Goal: Check status: Check status

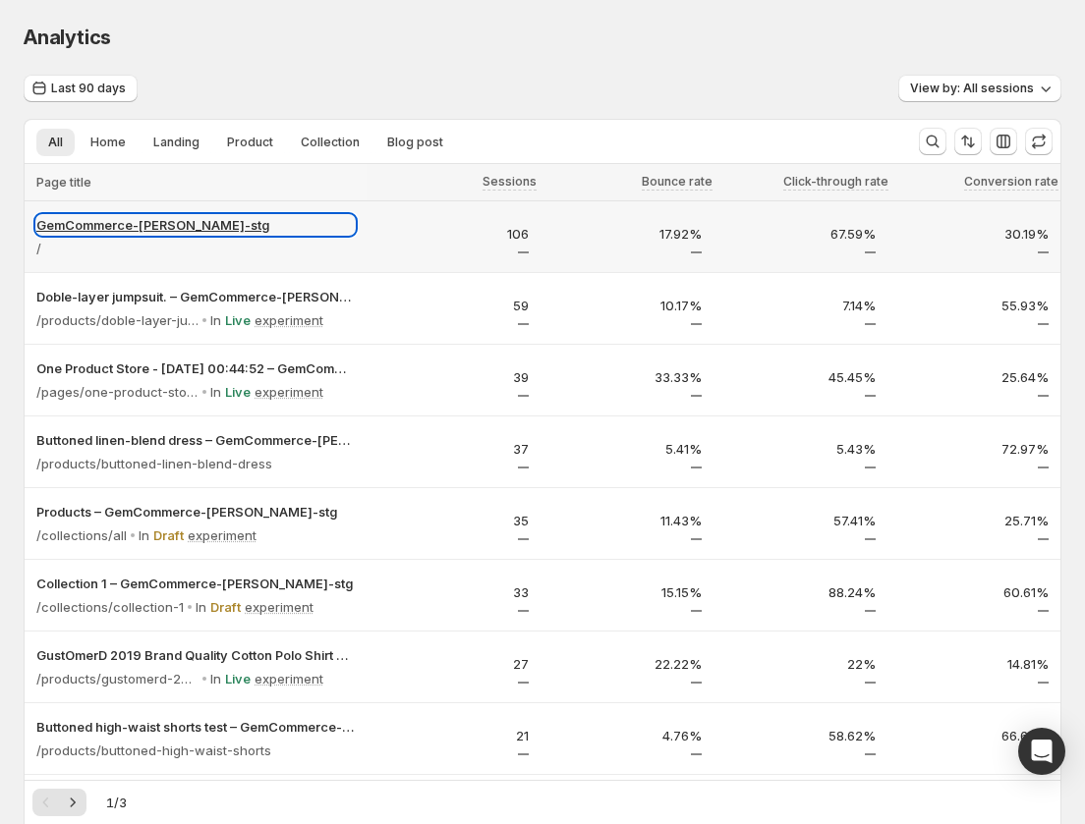
click at [142, 223] on p "GemCommerce-[PERSON_NAME]-stg" at bounding box center [195, 225] width 318 height 20
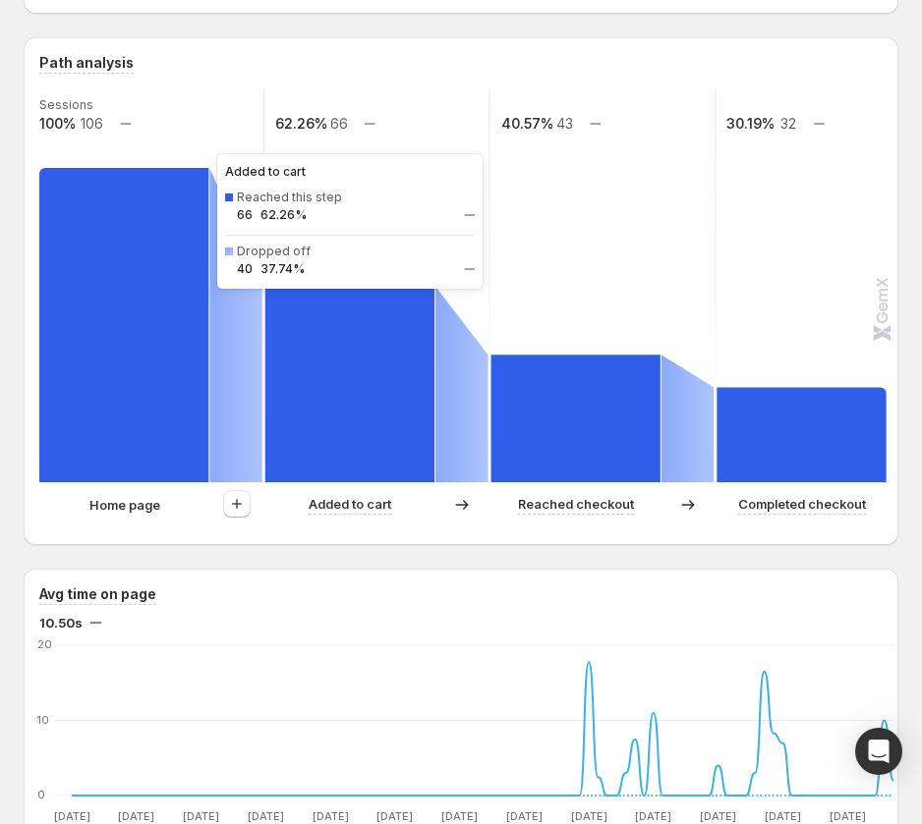
scroll to position [416, 0]
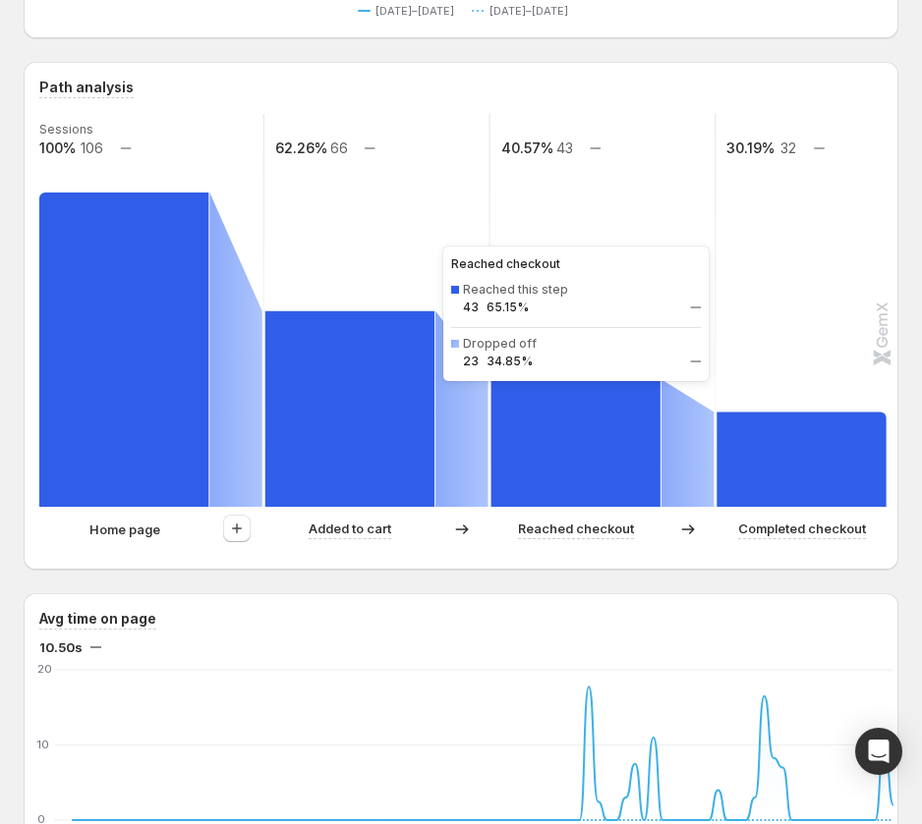
click at [579, 454] on rect at bounding box center [575, 443] width 169 height 128
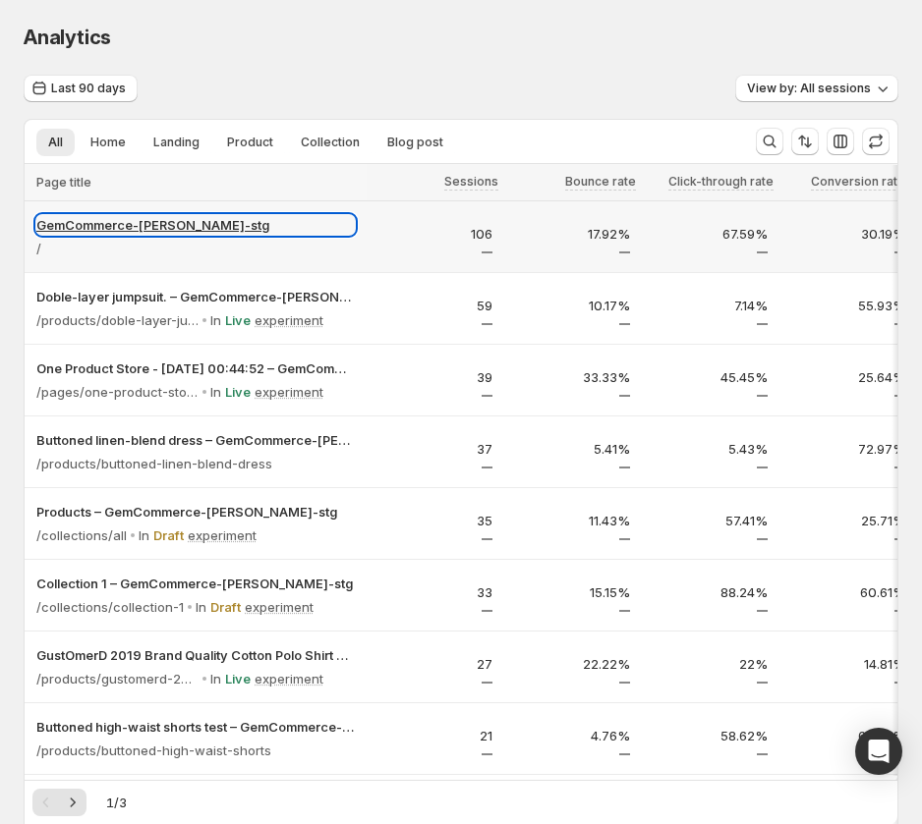
click at [172, 224] on p "GemCommerce-[PERSON_NAME]-stg" at bounding box center [195, 225] width 318 height 20
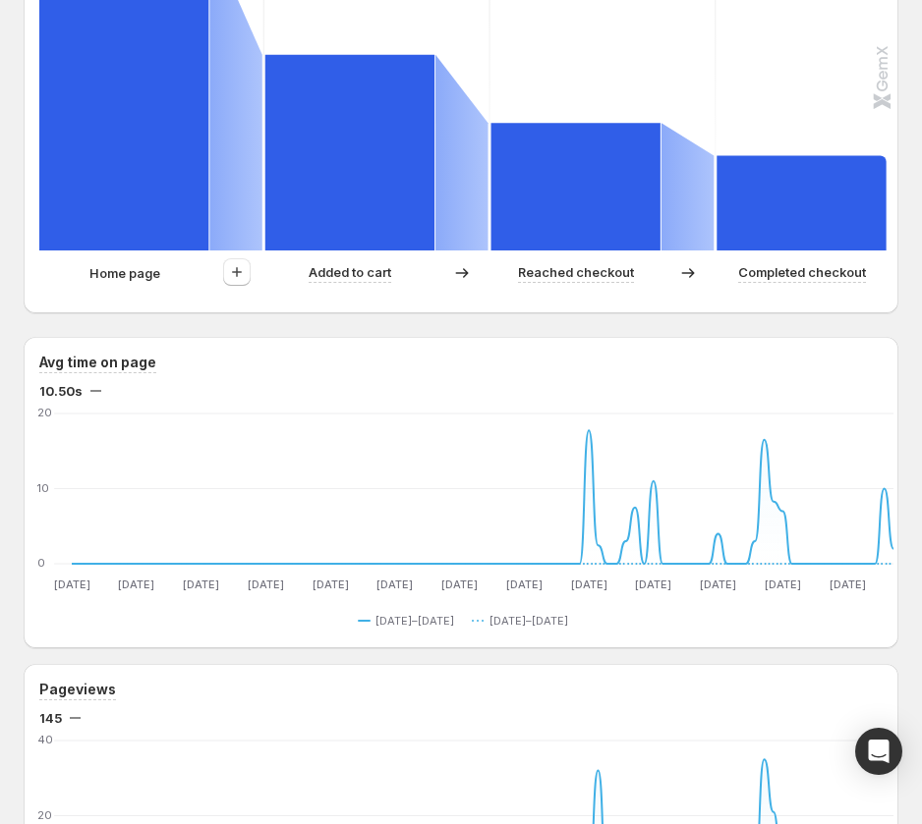
scroll to position [471, 0]
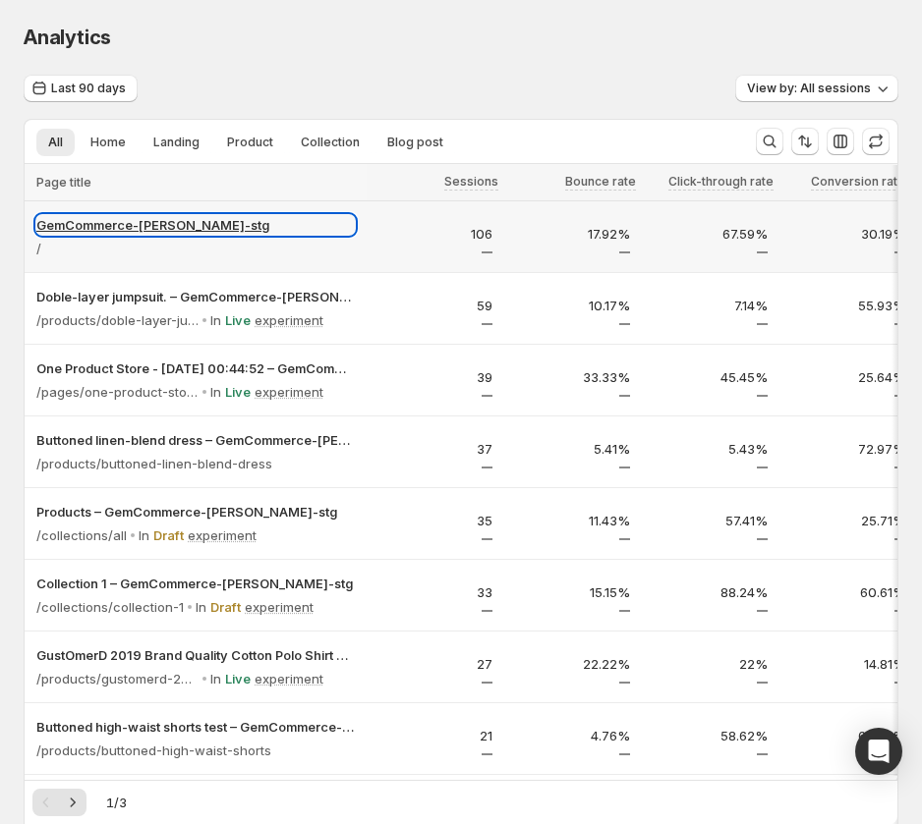
click at [174, 223] on p "GemCommerce-[PERSON_NAME]-stg" at bounding box center [195, 225] width 318 height 20
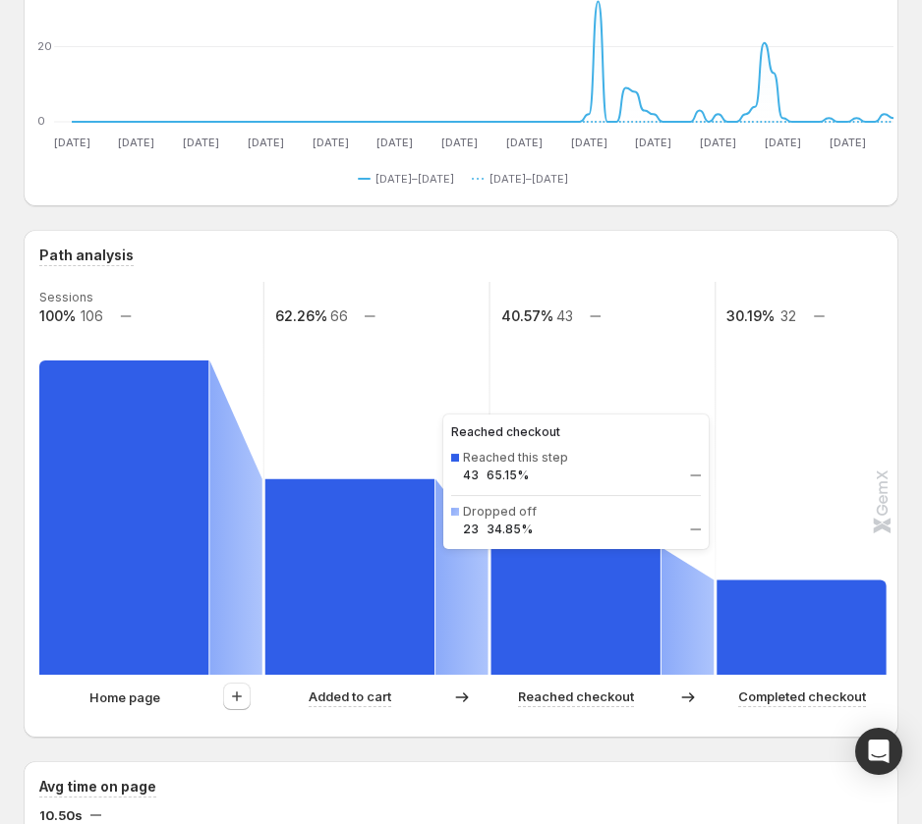
scroll to position [252, 0]
